Goal: Task Accomplishment & Management: Complete application form

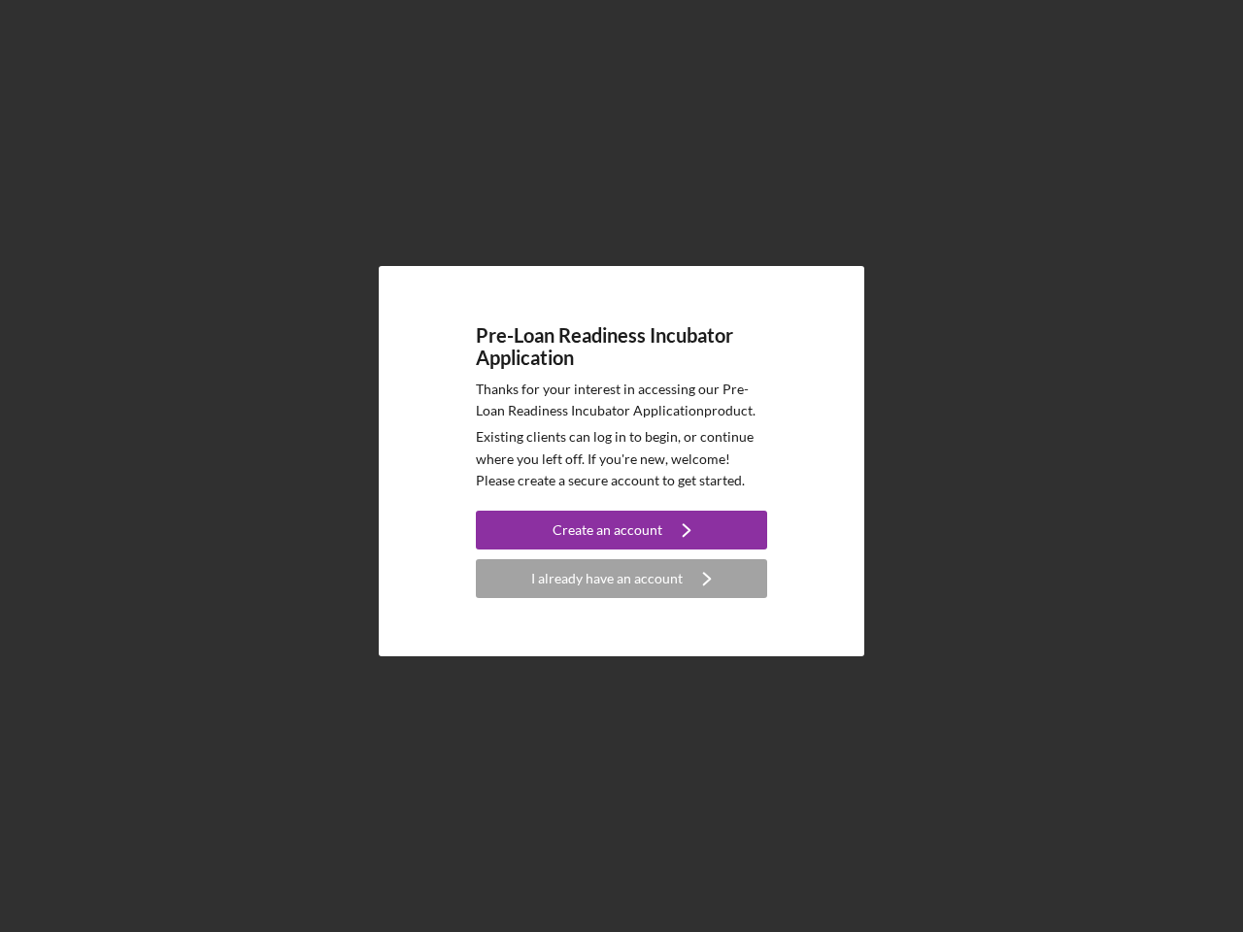
click at [621, 466] on p "Existing clients can log in to begin, or continue where you left off. If you're…" at bounding box center [621, 458] width 291 height 65
click at [621, 530] on div "Create an account" at bounding box center [607, 530] width 110 height 39
